Goal: Navigation & Orientation: Find specific page/section

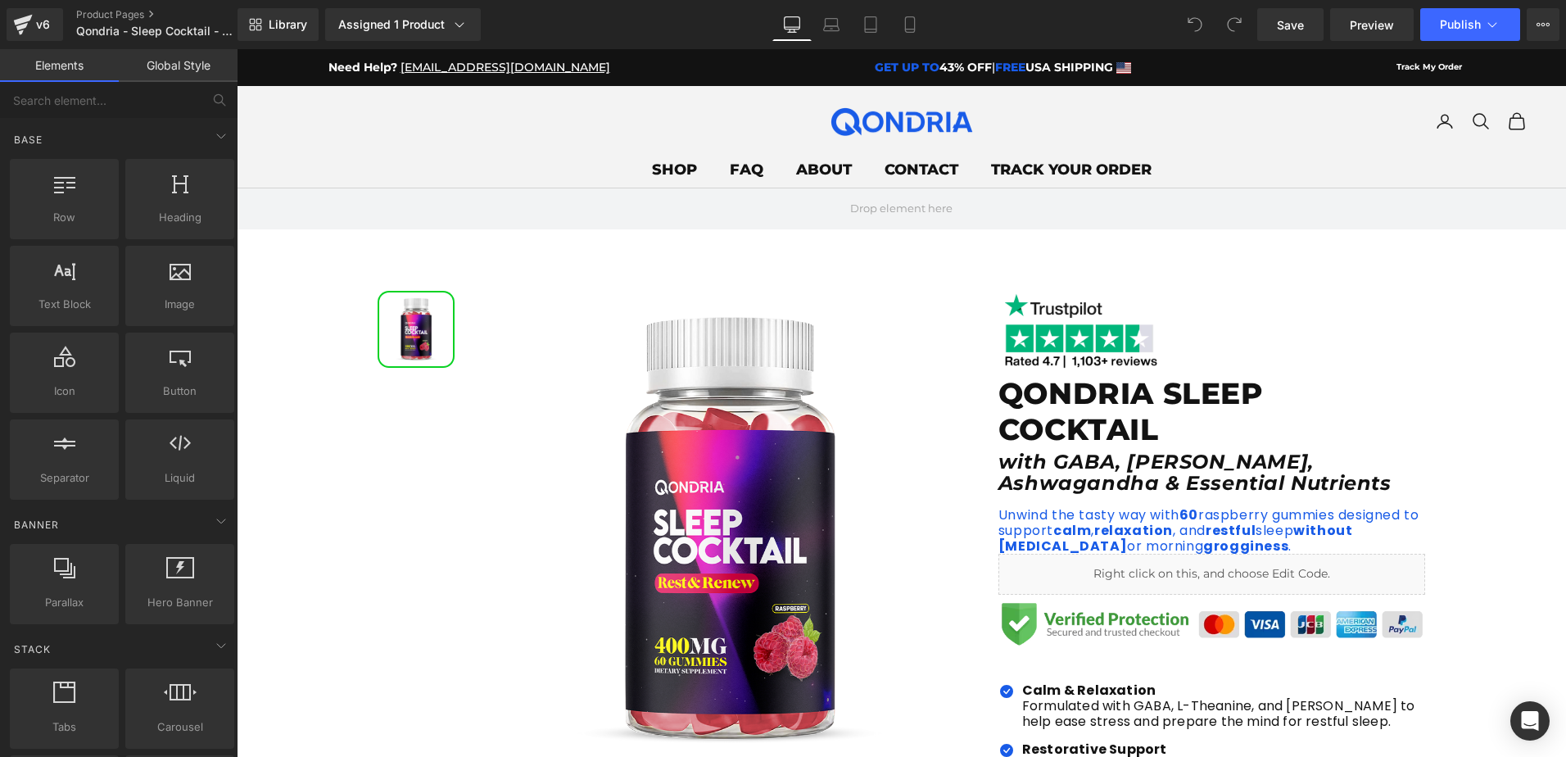
click at [875, 72] on em "GET UP TO" at bounding box center [907, 67] width 65 height 15
click at [940, 61] on strong "43% OFF" at bounding box center [966, 67] width 52 height 15
click at [940, 65] on strong "43% OFF" at bounding box center [966, 67] width 52 height 15
drag, startPoint x: 904, startPoint y: 65, endPoint x: 895, endPoint y: 66, distance: 10.0
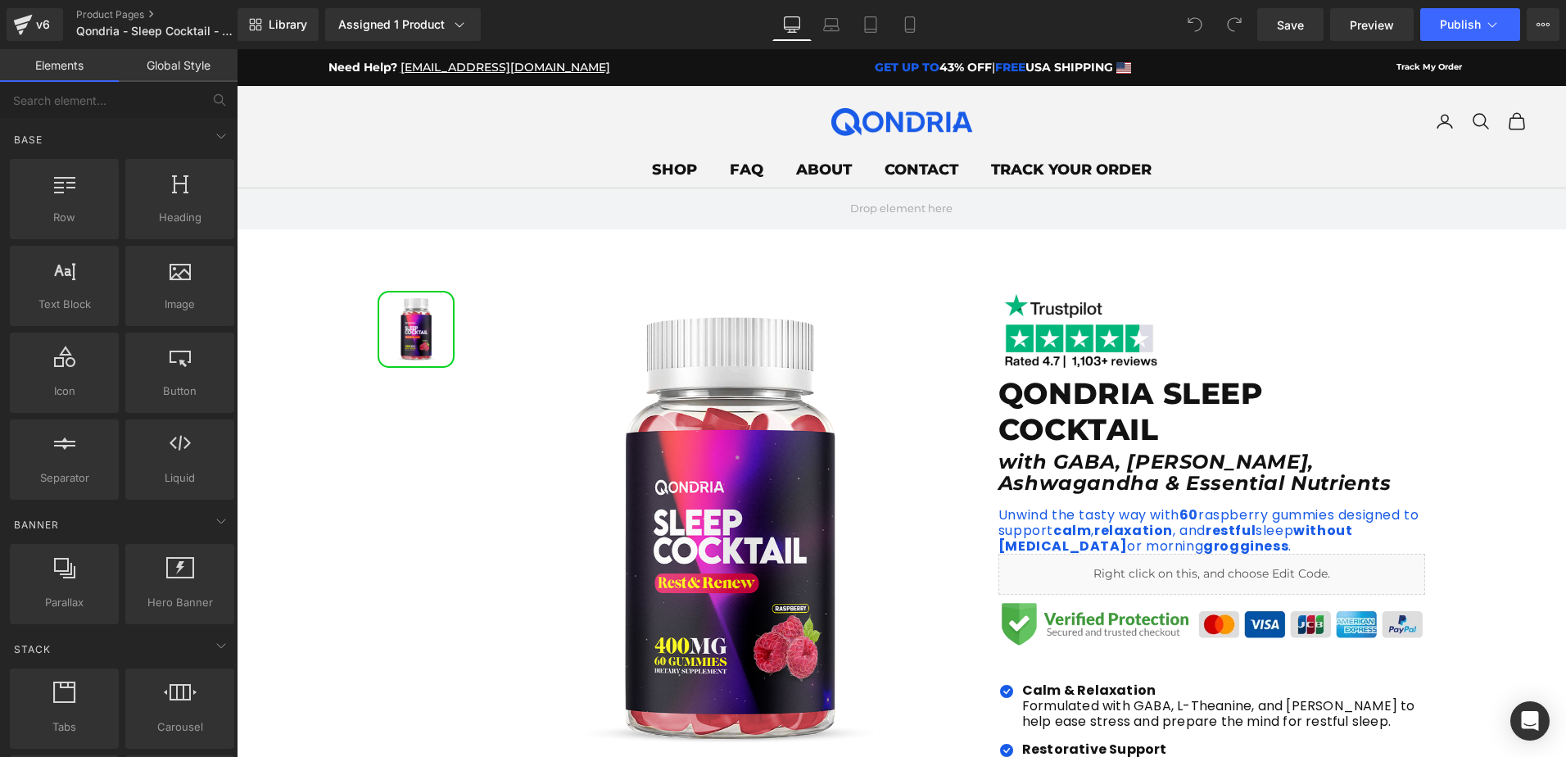
click at [940, 66] on strong "43% OFF" at bounding box center [966, 67] width 52 height 15
click at [940, 61] on strong "43% OFF" at bounding box center [966, 67] width 52 height 15
drag, startPoint x: 885, startPoint y: 66, endPoint x: 903, endPoint y: 67, distance: 18.0
click at [940, 67] on strong "43% OFF" at bounding box center [966, 67] width 52 height 15
click at [940, 70] on strong "43% OFF" at bounding box center [966, 67] width 52 height 15
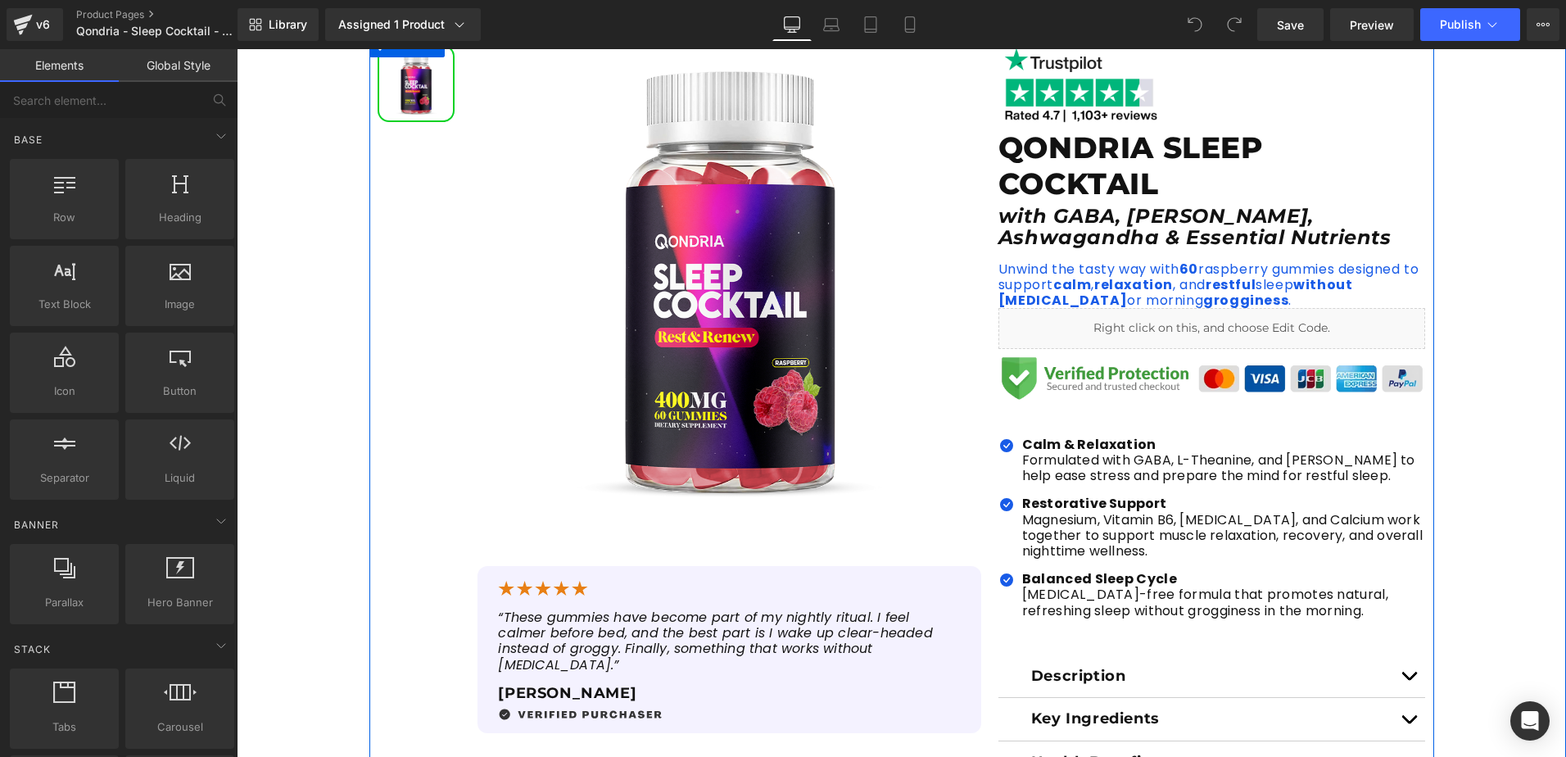
scroll to position [82, 0]
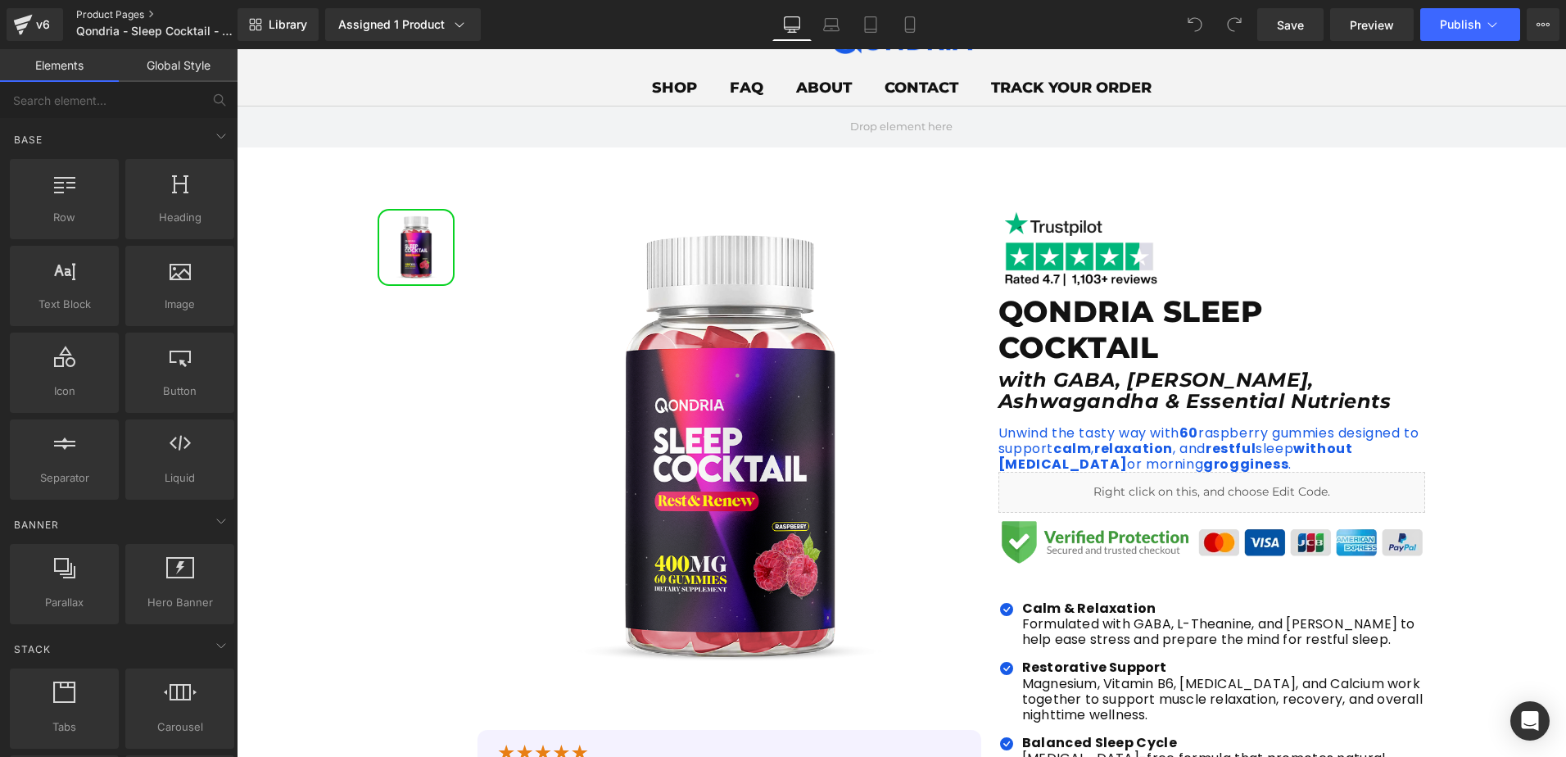
click at [116, 18] on link "Product Pages" at bounding box center [170, 14] width 188 height 13
